Goal: Information Seeking & Learning: Learn about a topic

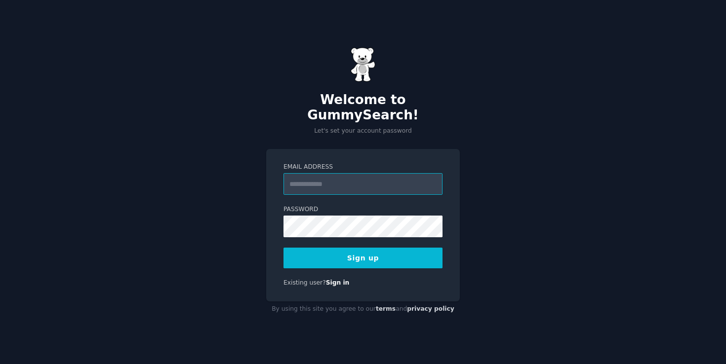
click at [392, 184] on input "Email Address" at bounding box center [362, 184] width 159 height 22
type input "**********"
click at [380, 248] on button "Sign up" at bounding box center [362, 258] width 159 height 21
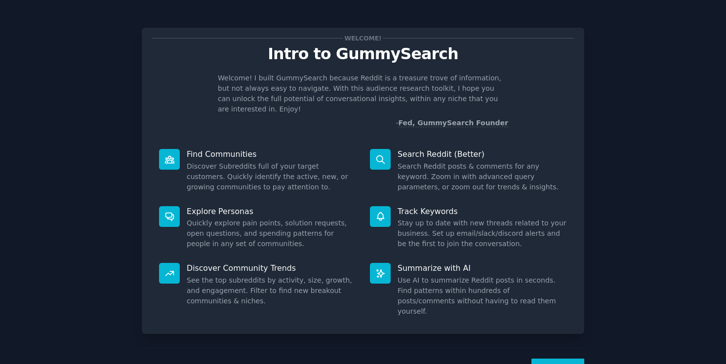
click at [560, 359] on button "Next" at bounding box center [557, 371] width 53 height 24
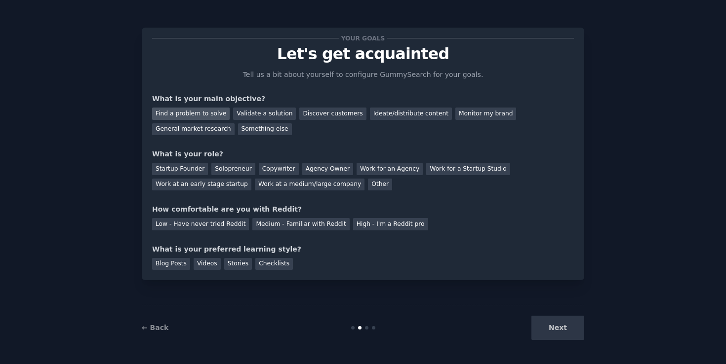
click at [211, 116] on div "Find a problem to solve" at bounding box center [190, 114] width 77 height 12
click at [246, 110] on div "Validate a solution" at bounding box center [264, 114] width 63 height 12
click at [199, 172] on div "Startup Founder" at bounding box center [180, 169] width 56 height 12
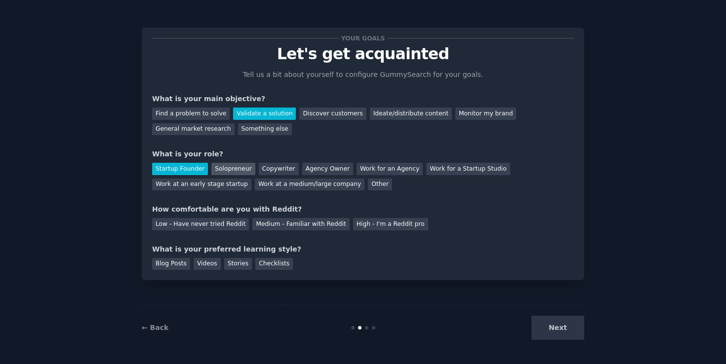
click at [224, 171] on div "Solopreneur" at bounding box center [232, 169] width 43 height 12
click at [269, 227] on div "Medium - Familiar with Reddit" at bounding box center [300, 224] width 97 height 12
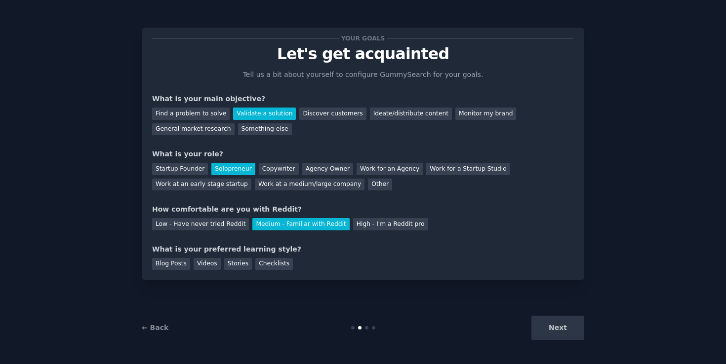
click at [173, 270] on div "Your goals Let's get acquainted Tell us a bit about yourself to configure Gummy…" at bounding box center [363, 154] width 442 height 253
click at [177, 268] on div "Blog Posts" at bounding box center [171, 264] width 38 height 12
click at [572, 332] on button "Next" at bounding box center [557, 328] width 53 height 24
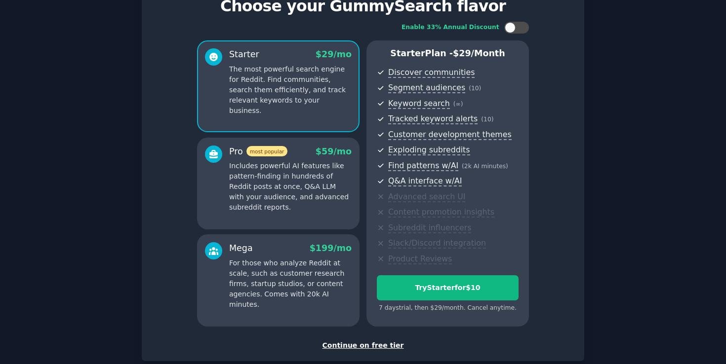
scroll to position [104, 0]
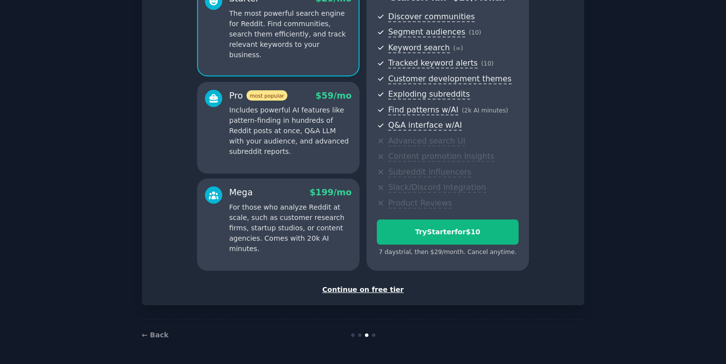
click at [388, 287] on div "Continue on free tier" at bounding box center [362, 290] width 421 height 10
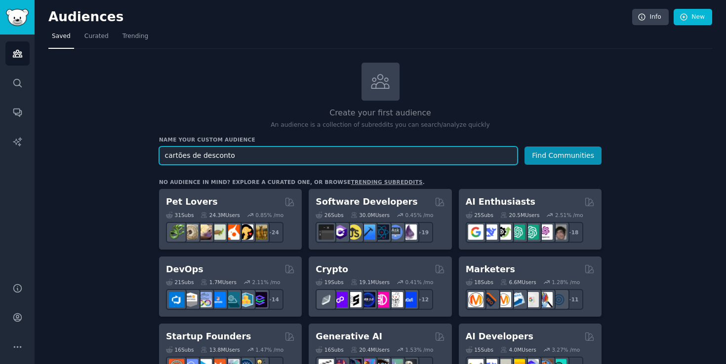
type input "cartões de desconto"
click at [524, 147] on button "Find Communities" at bounding box center [562, 156] width 77 height 18
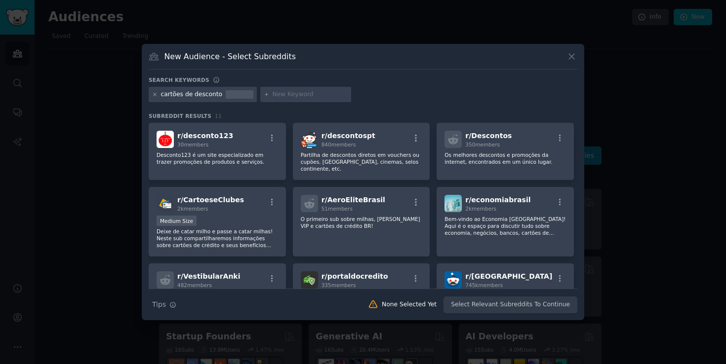
click at [153, 92] on icon at bounding box center [154, 94] width 5 height 5
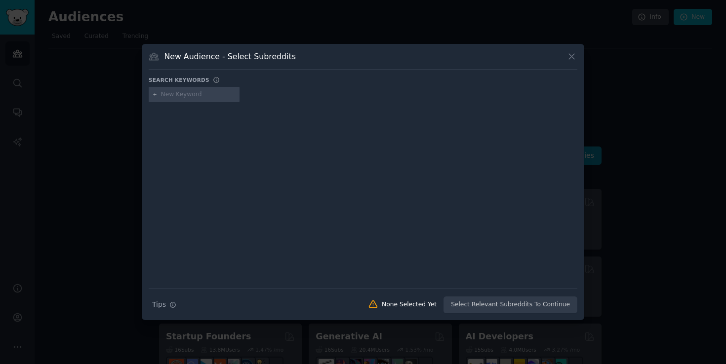
click at [212, 94] on input "text" at bounding box center [198, 94] width 75 height 9
type input "saúde [GEOGRAPHIC_DATA]"
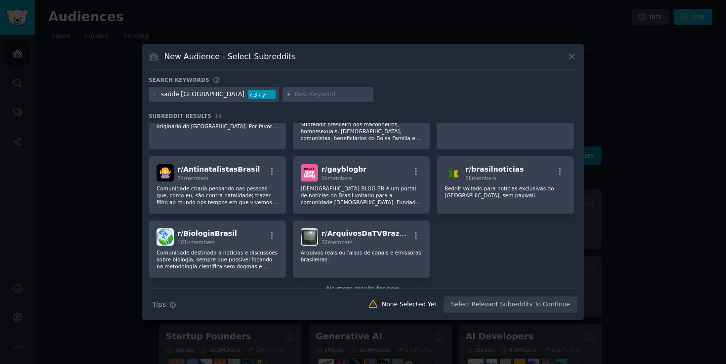
scroll to position [207, 0]
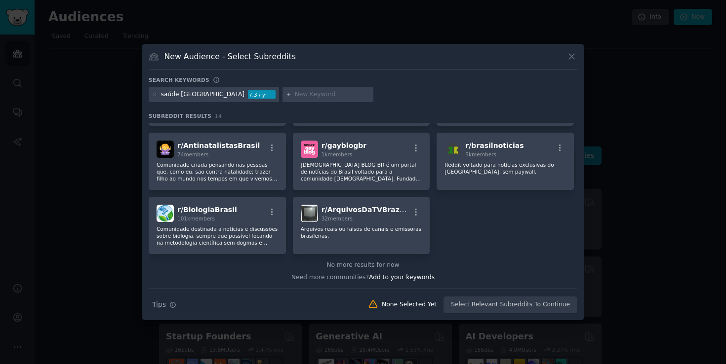
click at [154, 98] on div at bounding box center [154, 94] width 5 height 9
click at [154, 96] on icon at bounding box center [154, 94] width 5 height 5
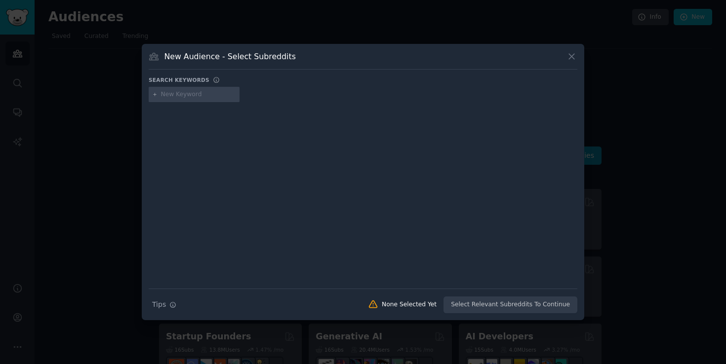
click at [166, 93] on input "text" at bounding box center [198, 94] width 75 height 9
type input "[GEOGRAPHIC_DATA]"
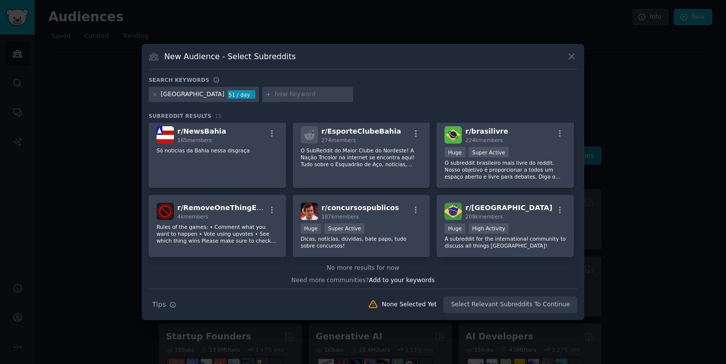
scroll to position [217, 0]
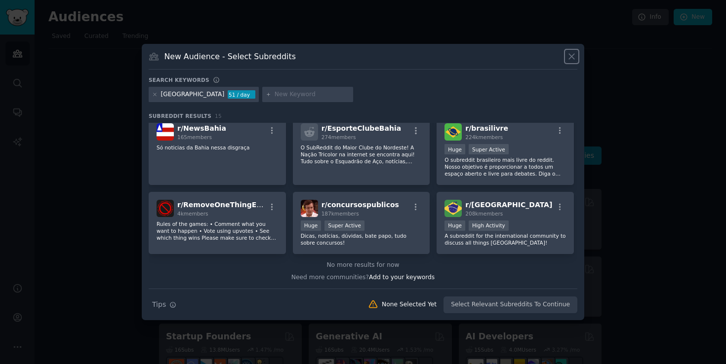
click at [571, 60] on icon at bounding box center [571, 56] width 10 height 10
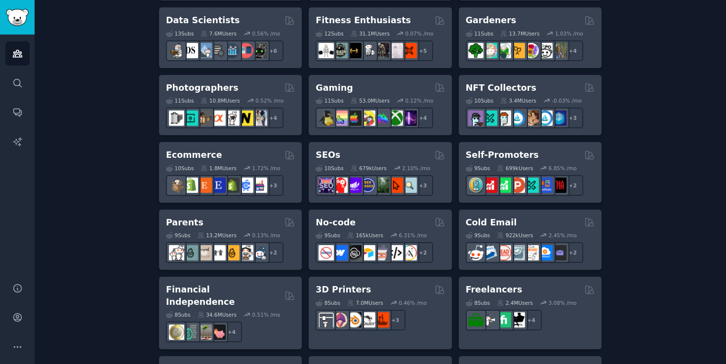
scroll to position [456, 0]
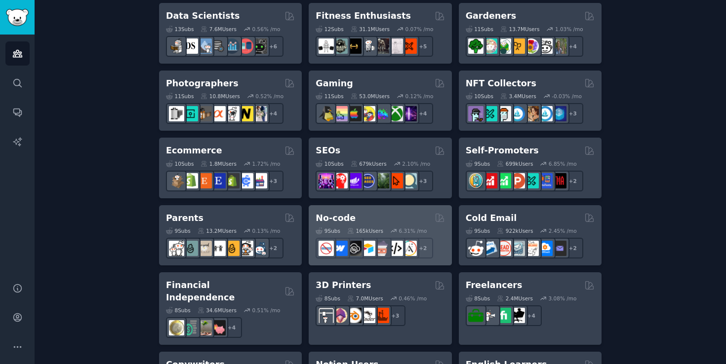
click at [387, 219] on div "No-code Curated by GummySearch" at bounding box center [379, 218] width 129 height 12
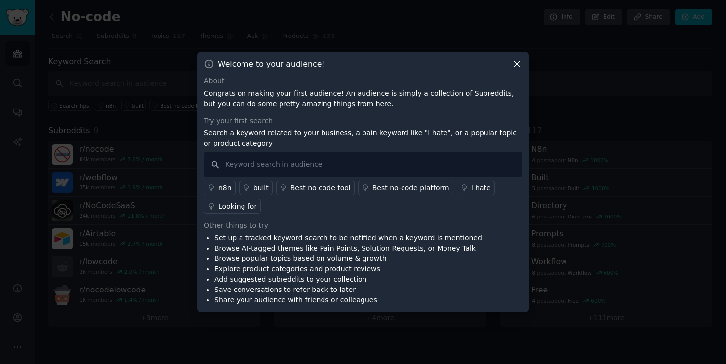
click at [224, 186] on div "n8n" at bounding box center [224, 188] width 13 height 10
